Goal: Information Seeking & Learning: Find specific fact

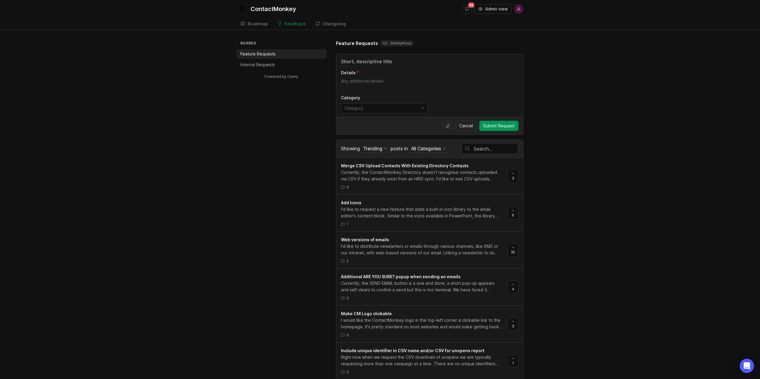
click at [499, 148] on input "text" at bounding box center [495, 149] width 44 height 7
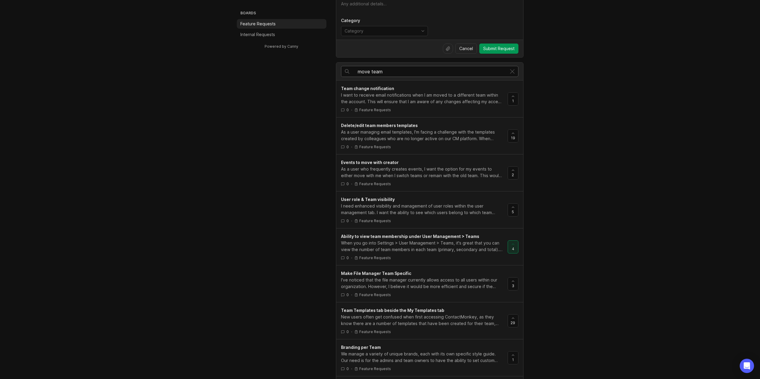
scroll to position [90, 0]
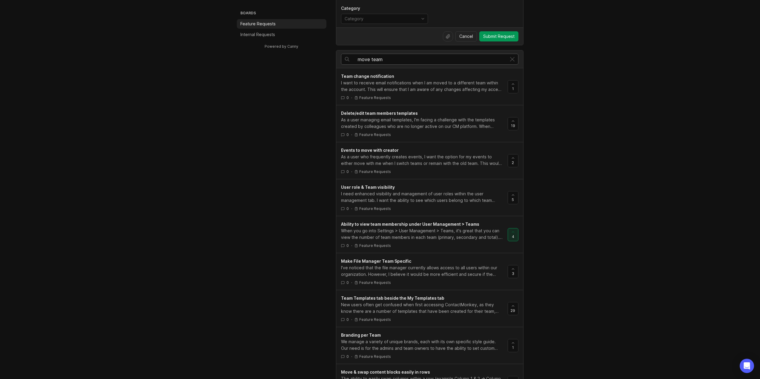
click at [391, 59] on input "move team" at bounding box center [432, 59] width 149 height 7
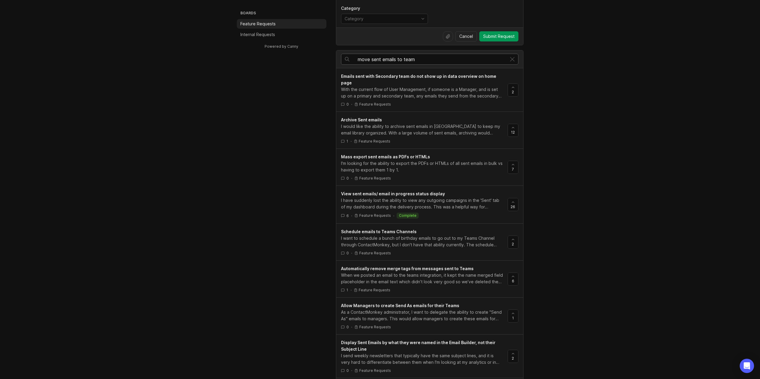
type input "move sent emails to team"
